Goal: Navigation & Orientation: Find specific page/section

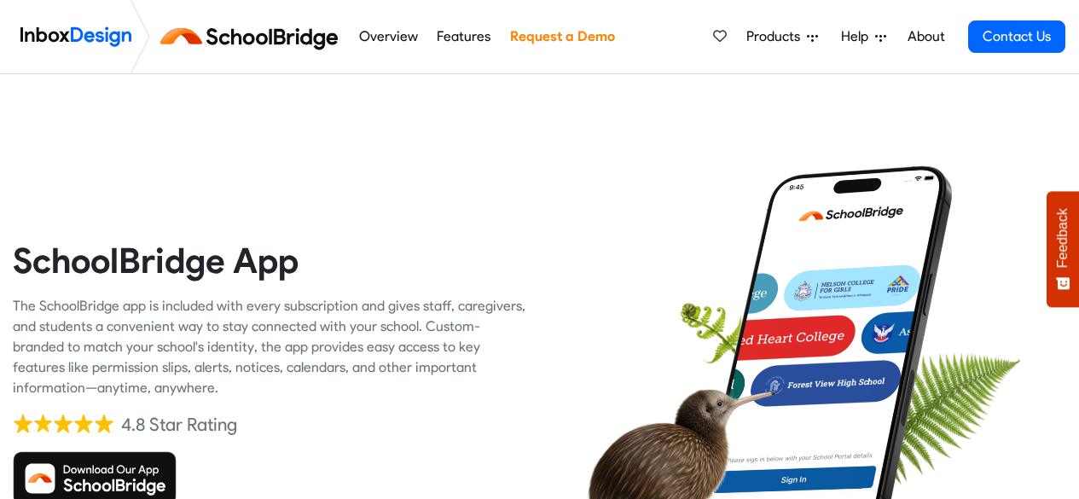
scroll to position [340, 0]
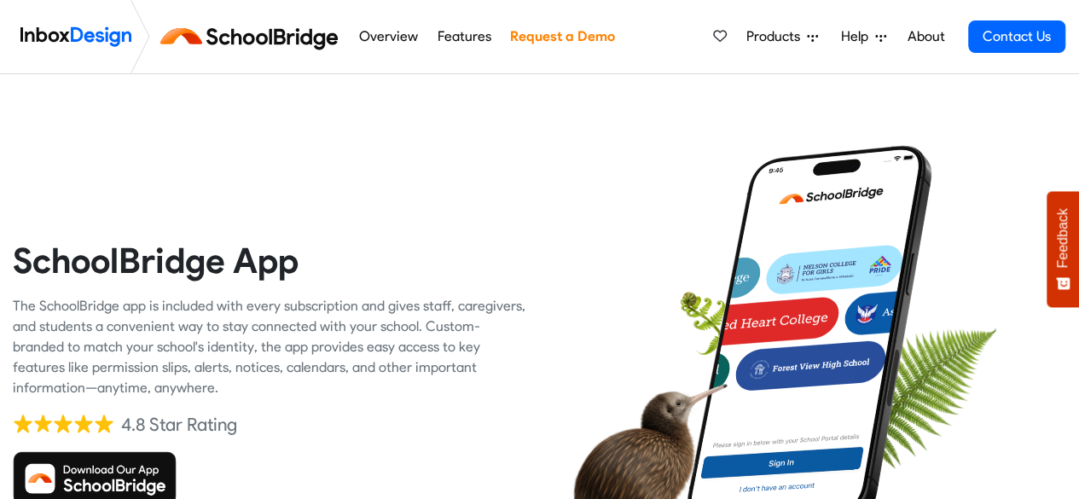
click at [285, 47] on img at bounding box center [253, 36] width 192 height 41
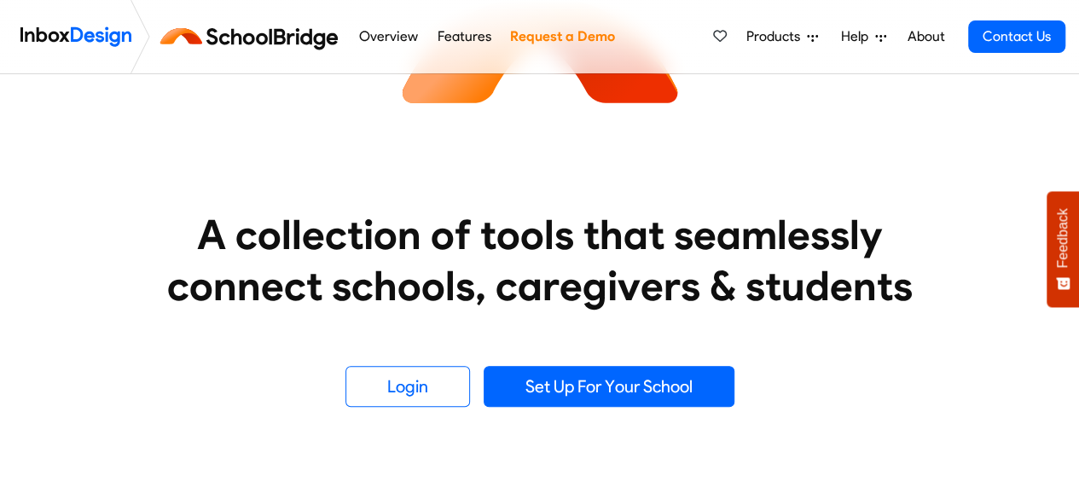
scroll to position [341, 0]
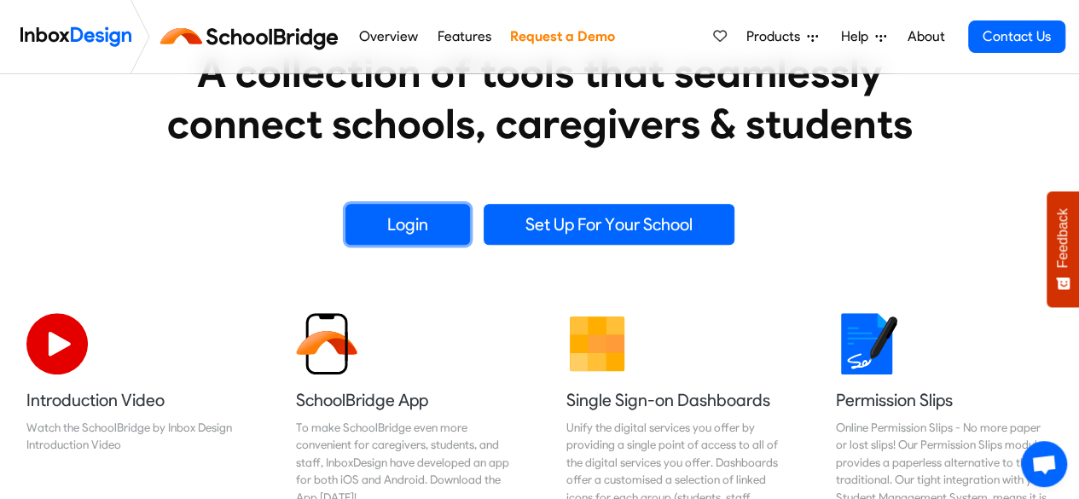
click at [415, 227] on link "Login" at bounding box center [407, 224] width 125 height 41
